Goal: Navigation & Orientation: Find specific page/section

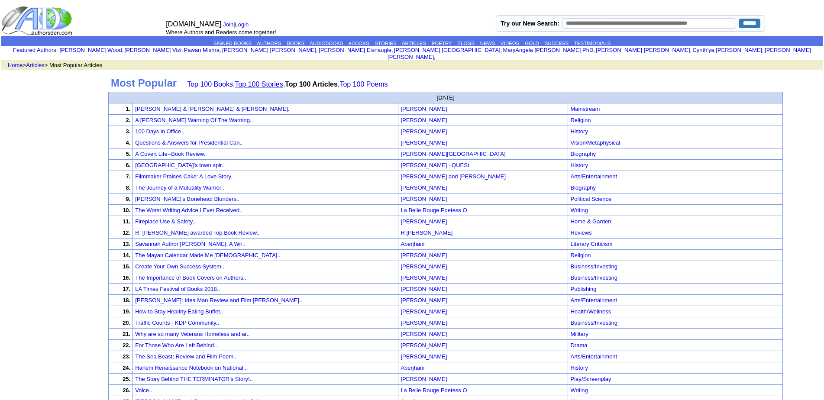
click at [265, 81] on link "Top 100 Stories" at bounding box center [259, 84] width 48 height 7
click at [267, 81] on link "Top 100 Stories" at bounding box center [259, 84] width 48 height 7
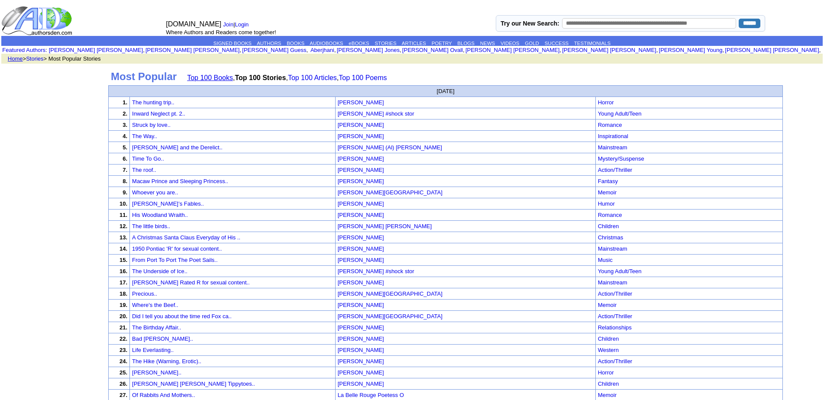
click at [220, 76] on link "Top 100 Books" at bounding box center [210, 77] width 46 height 7
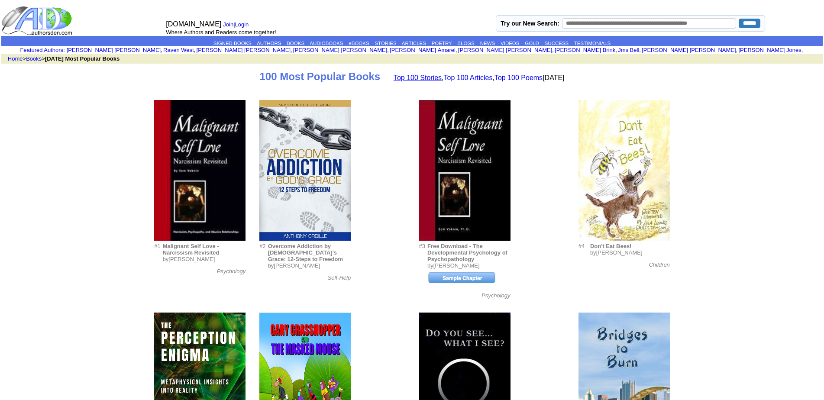
click at [394, 78] on link "Top 100 Stories" at bounding box center [418, 77] width 48 height 7
